Goal: Communication & Community: Answer question/provide support

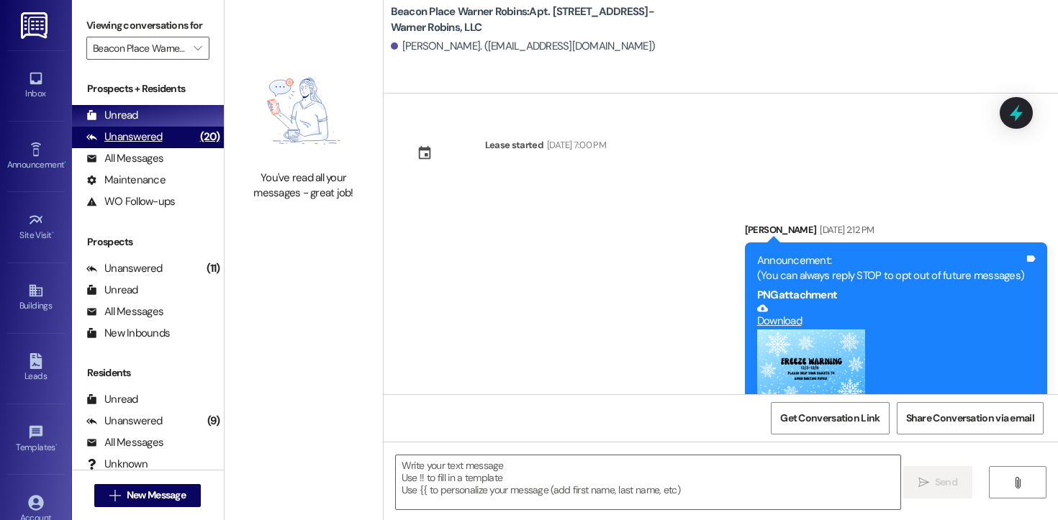
scroll to position [5898, 0]
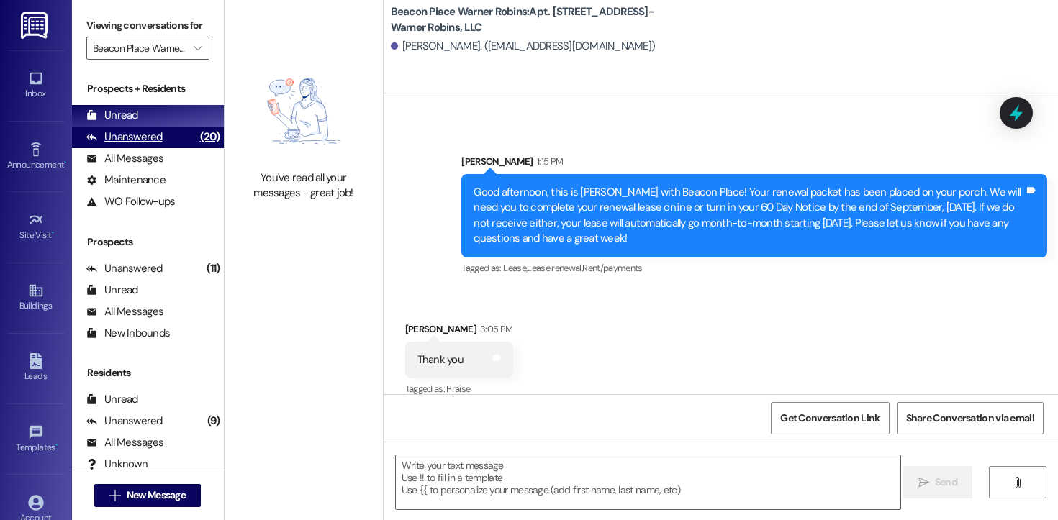
click at [137, 145] on div "Unanswered" at bounding box center [124, 137] width 76 height 15
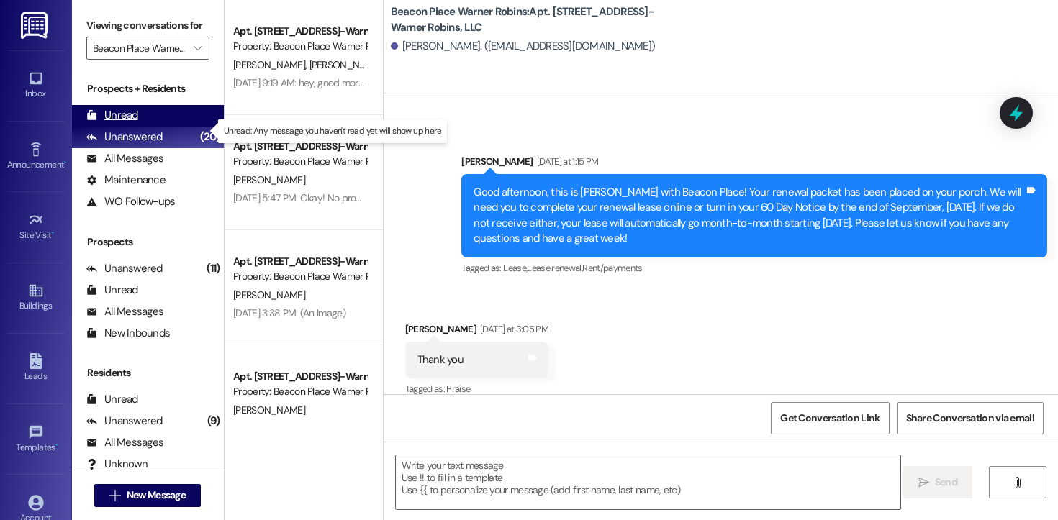
click at [134, 123] on div "Unread" at bounding box center [112, 115] width 52 height 15
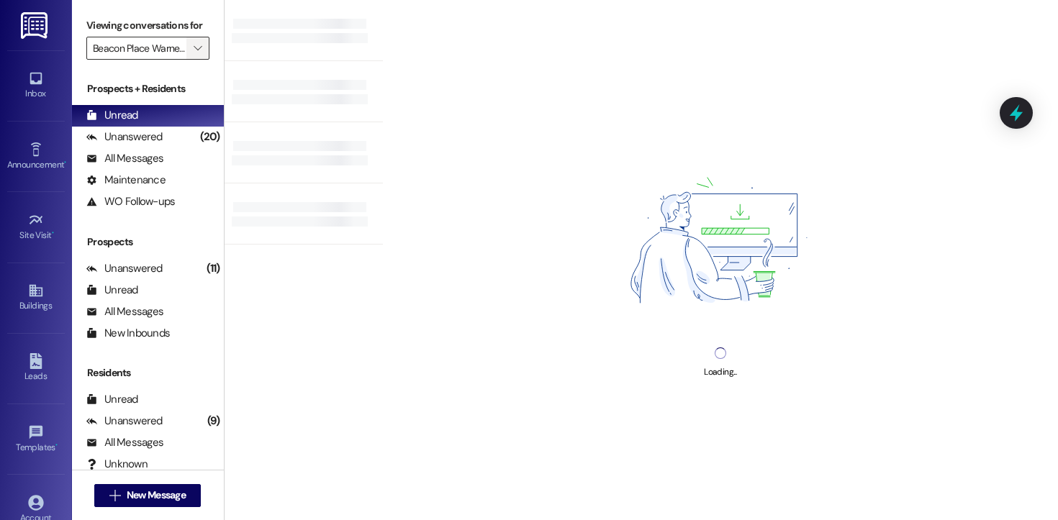
click at [194, 54] on icon "" at bounding box center [198, 48] width 8 height 12
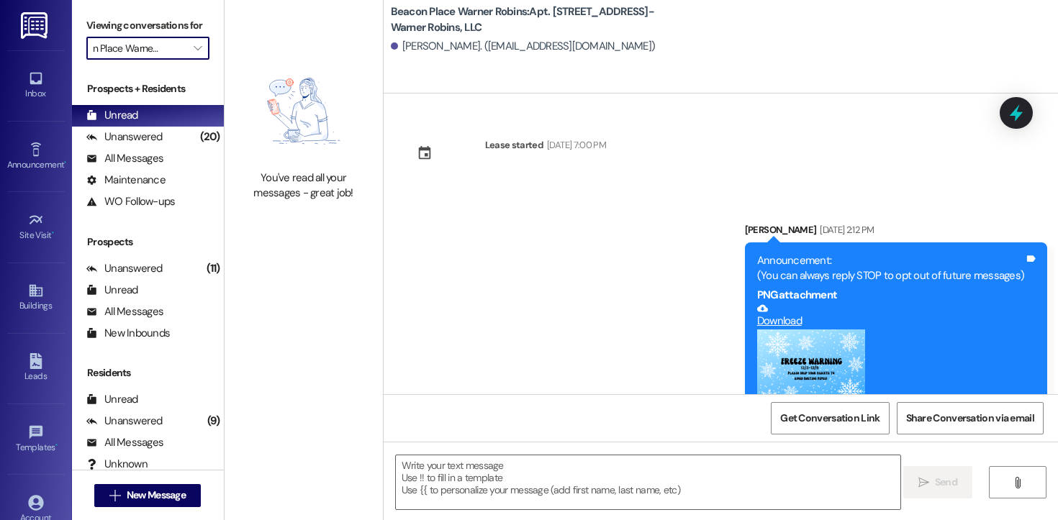
scroll to position [5912, 0]
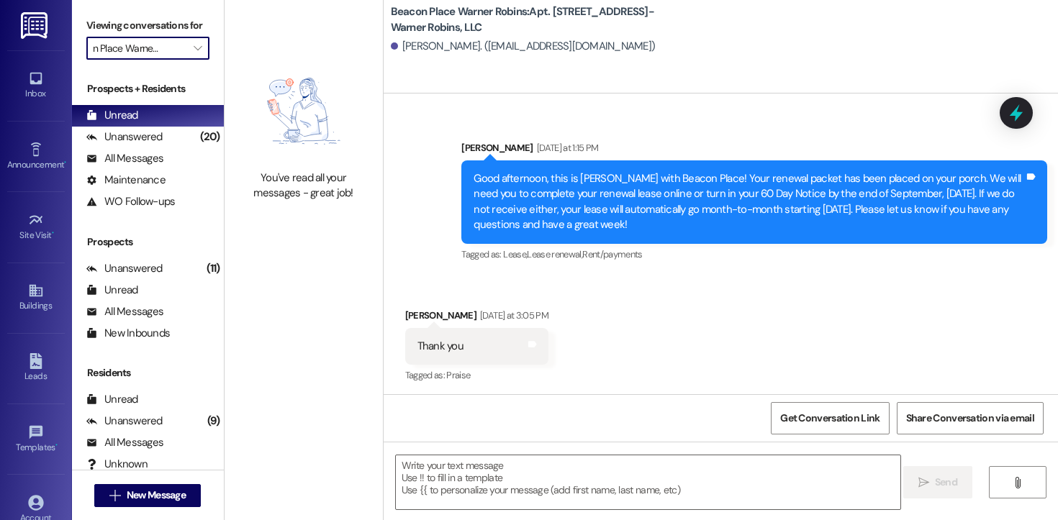
click at [196, 89] on div "Prospects + Residents Unread (0) Unread: Any message you haven't read yet will …" at bounding box center [148, 282] width 152 height 416
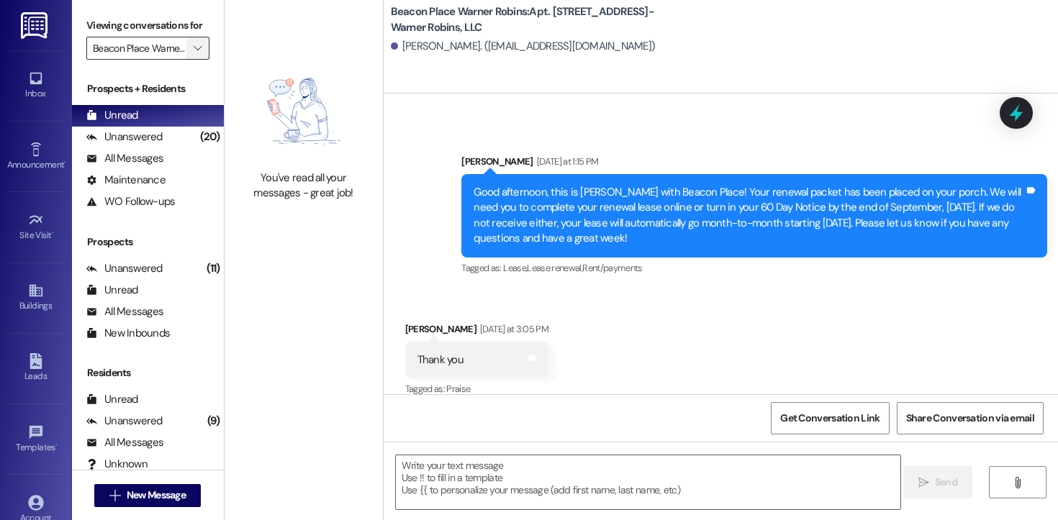
click at [195, 60] on span "" at bounding box center [198, 48] width 14 height 23
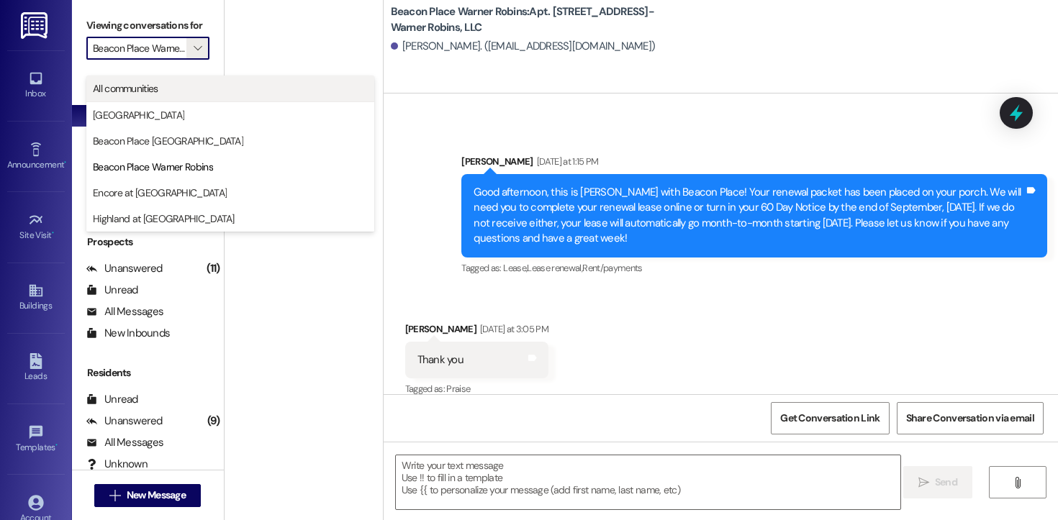
click at [196, 83] on span "All communities" at bounding box center [230, 88] width 275 height 14
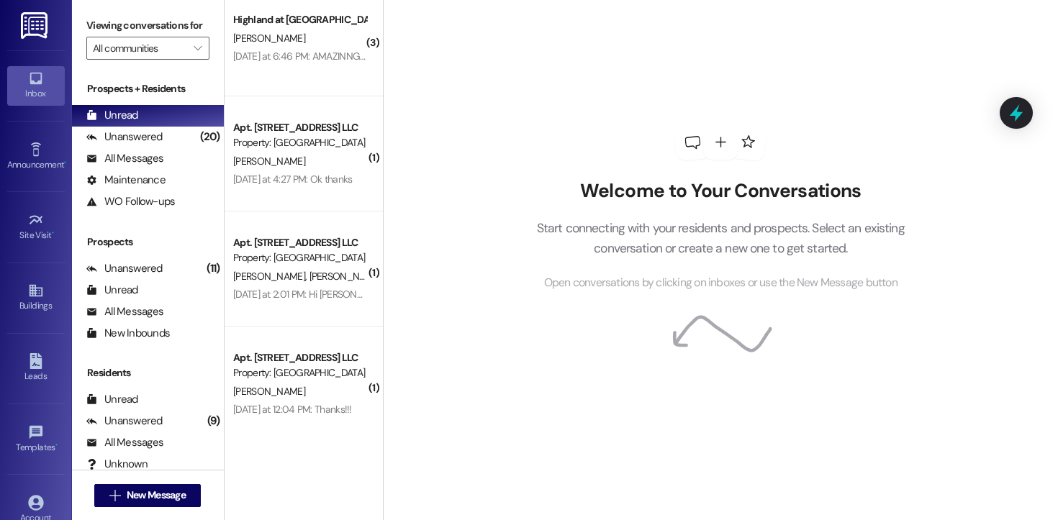
scroll to position [337, 0]
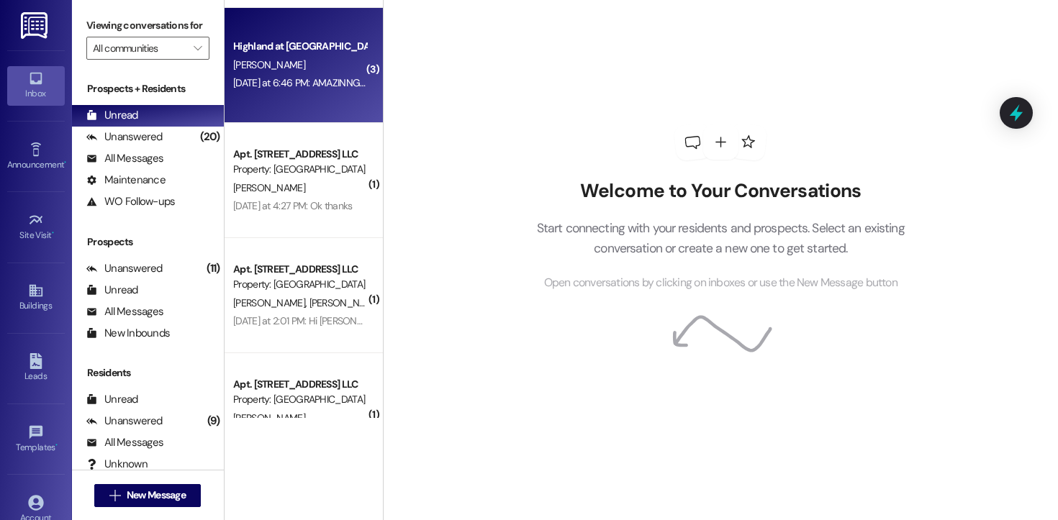
click at [326, 84] on div "[DATE] at 6:46 PM: AMAZINNG THANK YOU SO MUCH FOR BEING SO HELPFUL!🥹 You are TH…" at bounding box center [480, 82] width 494 height 13
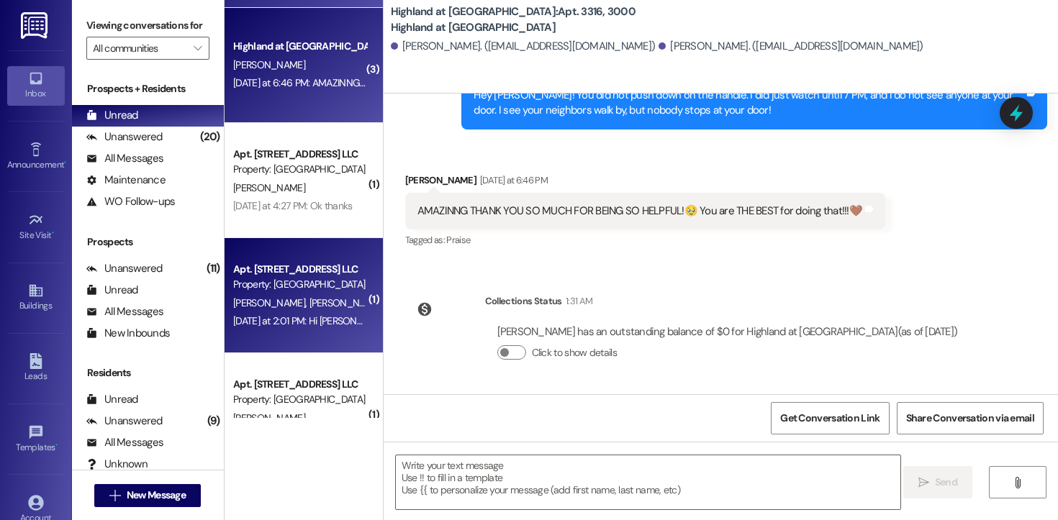
scroll to position [388, 0]
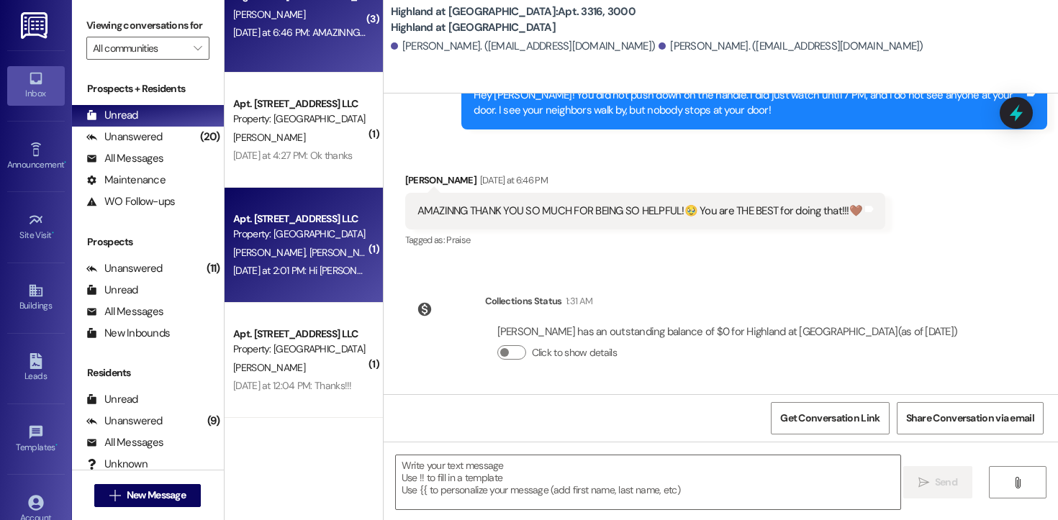
click at [318, 242] on div "Apt. [STREET_ADDRESS] LLC Property: [GEOGRAPHIC_DATA]" at bounding box center [300, 227] width 136 height 34
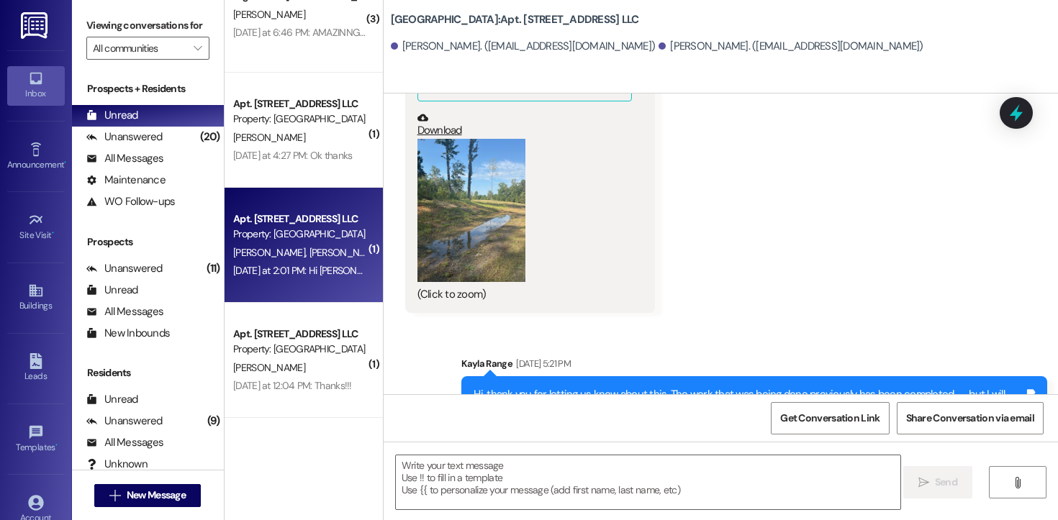
scroll to position [14709, 0]
